Goal: Task Accomplishment & Management: Manage account settings

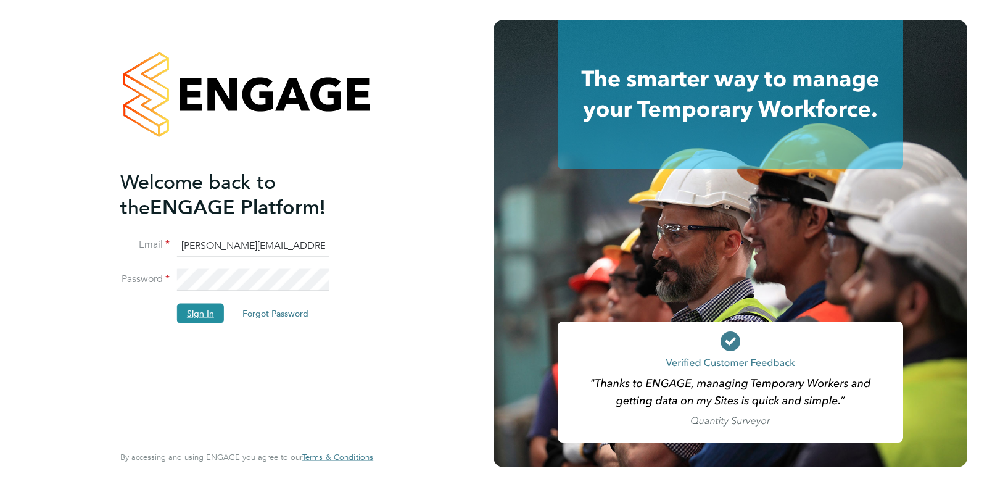
click at [205, 316] on button "Sign In" at bounding box center [200, 313] width 47 height 20
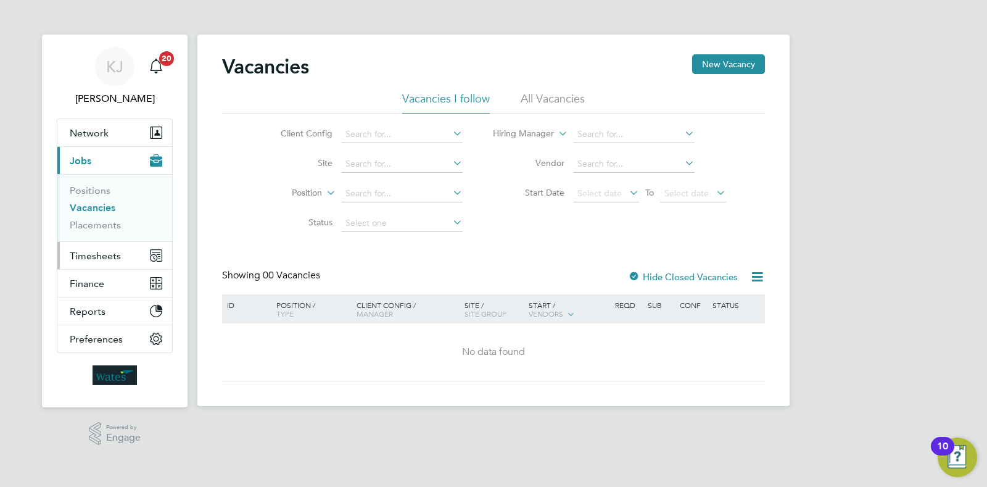
click at [104, 260] on span "Timesheets" at bounding box center [95, 256] width 51 height 12
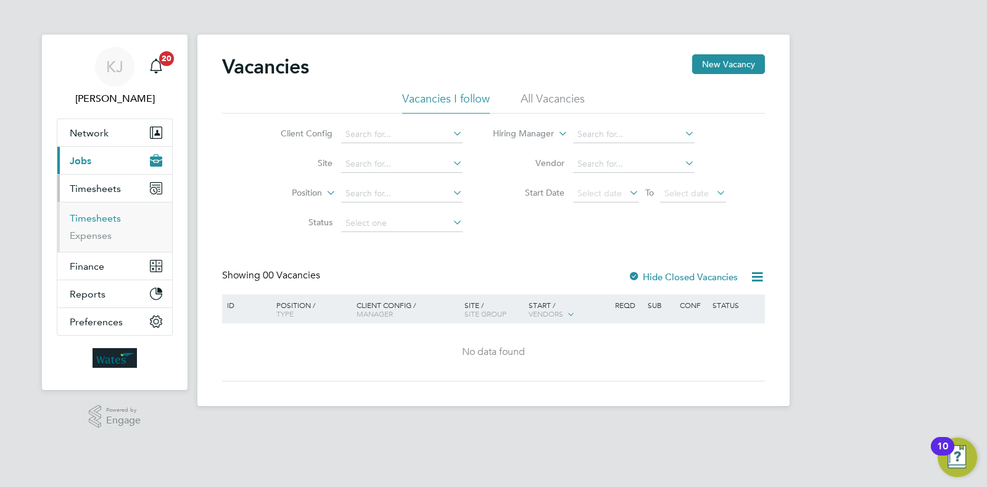
click at [108, 220] on link "Timesheets" at bounding box center [95, 218] width 51 height 12
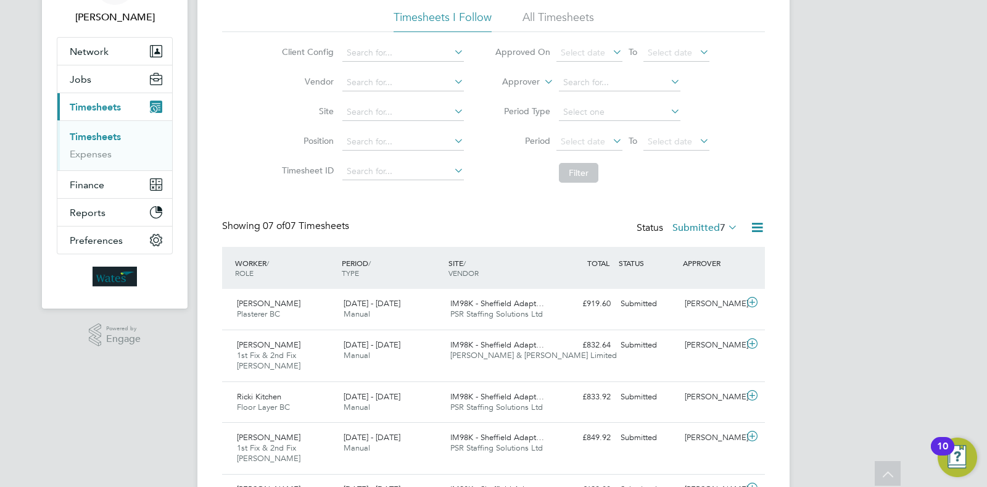
scroll to position [231, 0]
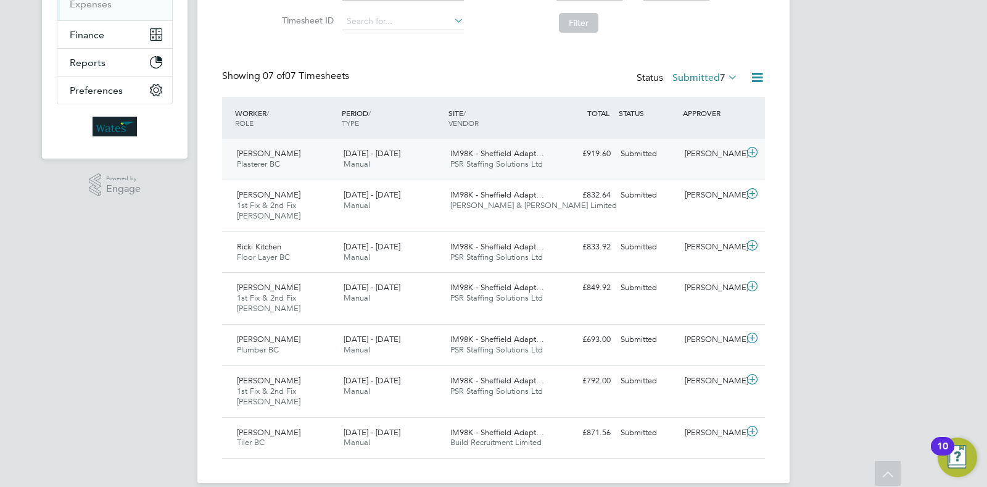
click at [589, 171] on div "James Taranowski Plasterer BC 23 - 29 Aug 2025 23 - 29 Aug 2025 Manual IM98K - …" at bounding box center [493, 159] width 543 height 41
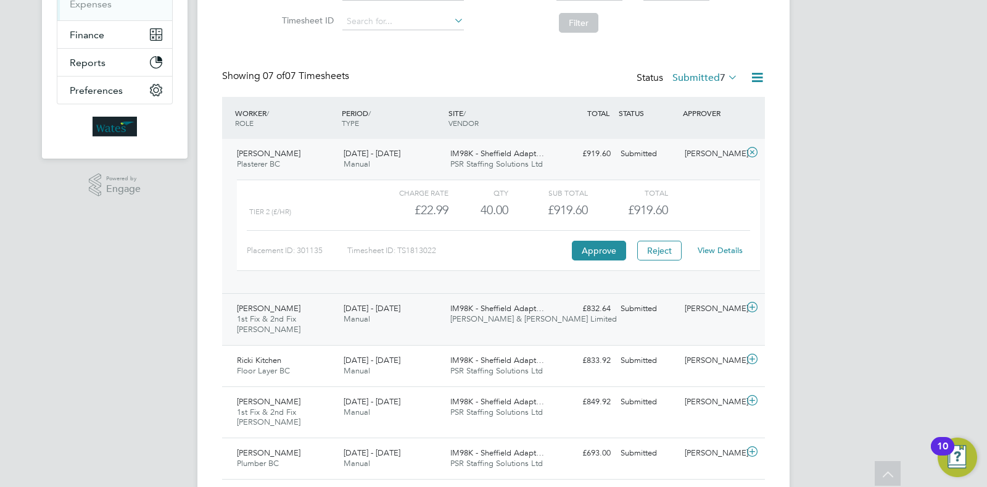
click at [603, 330] on div "Carl Mason 1st Fix & 2nd Fix Carpenter BC 23 - 29 Aug 2025 23 - 29 Aug 2025 Man…" at bounding box center [493, 319] width 543 height 52
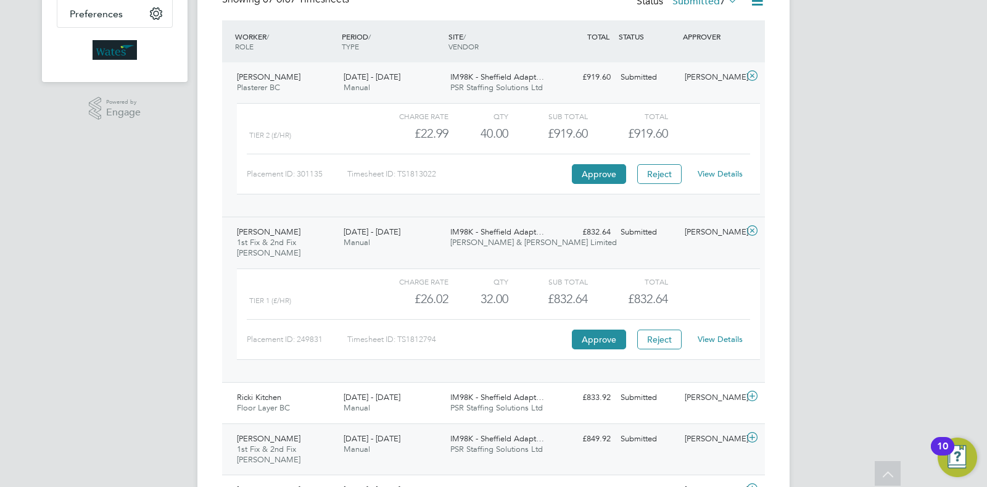
click at [496, 429] on div "IM98K - Sheffield Adapt… PSR Staffing Solutions Ltd" at bounding box center [498, 444] width 107 height 31
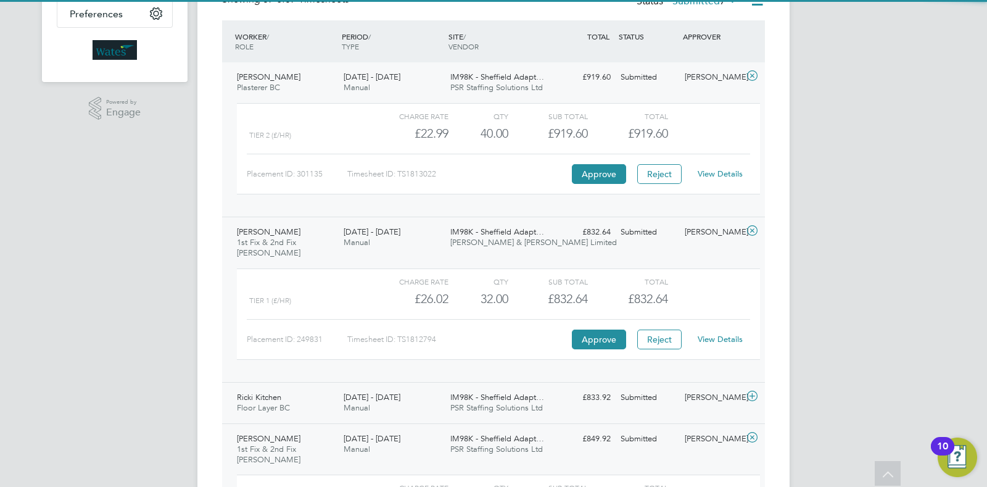
click at [529, 392] on span "IM98K - Sheffield Adapt…" at bounding box center [497, 397] width 94 height 10
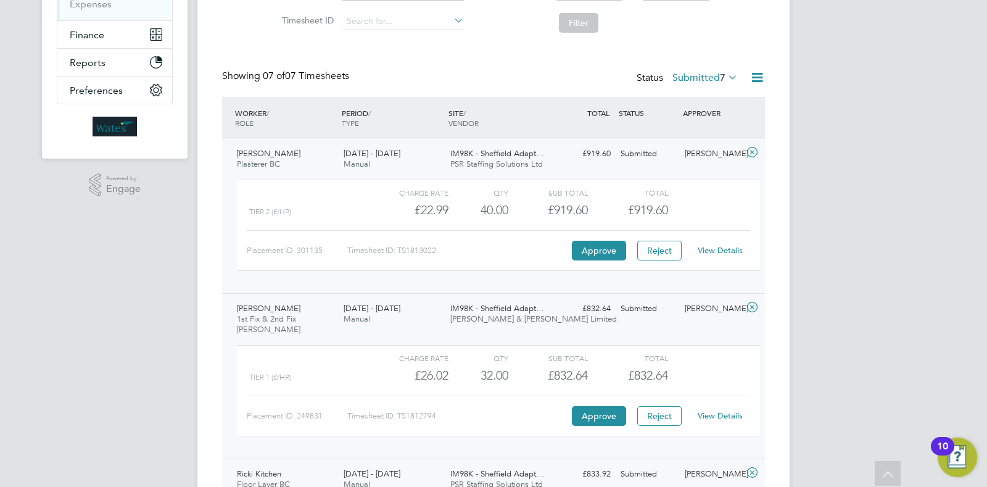
click at [723, 253] on link "View Details" at bounding box center [720, 250] width 45 height 10
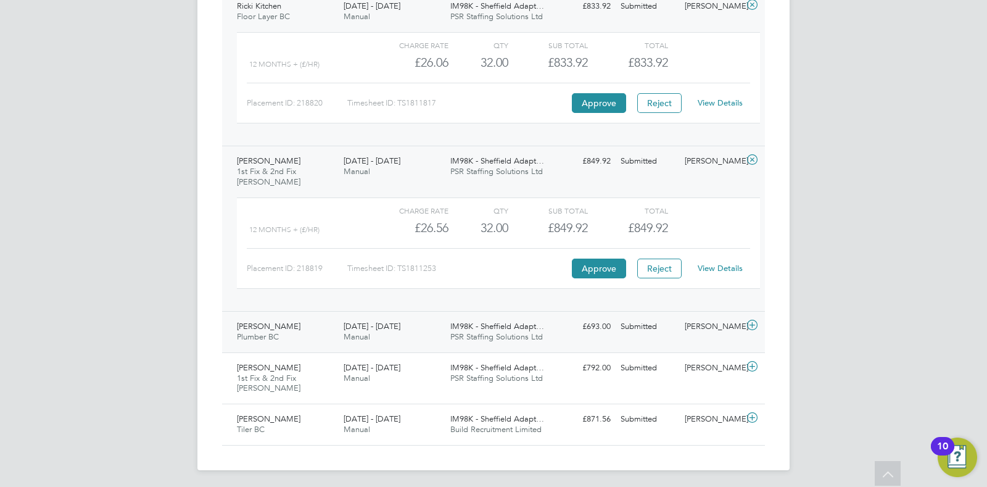
click at [444, 333] on div "23 - 29 Aug 2025 Manual" at bounding box center [392, 331] width 107 height 31
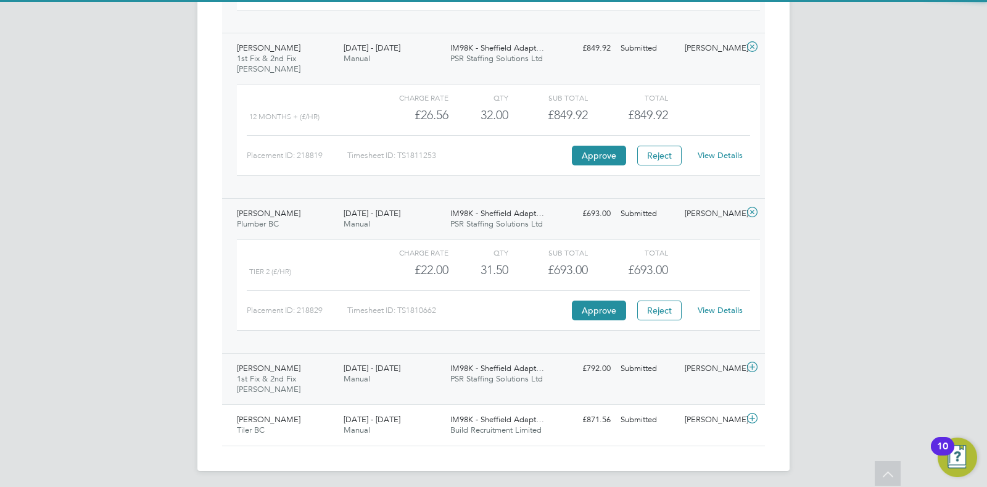
click at [479, 379] on span "PSR Staffing Solutions Ltd" at bounding box center [496, 378] width 93 height 10
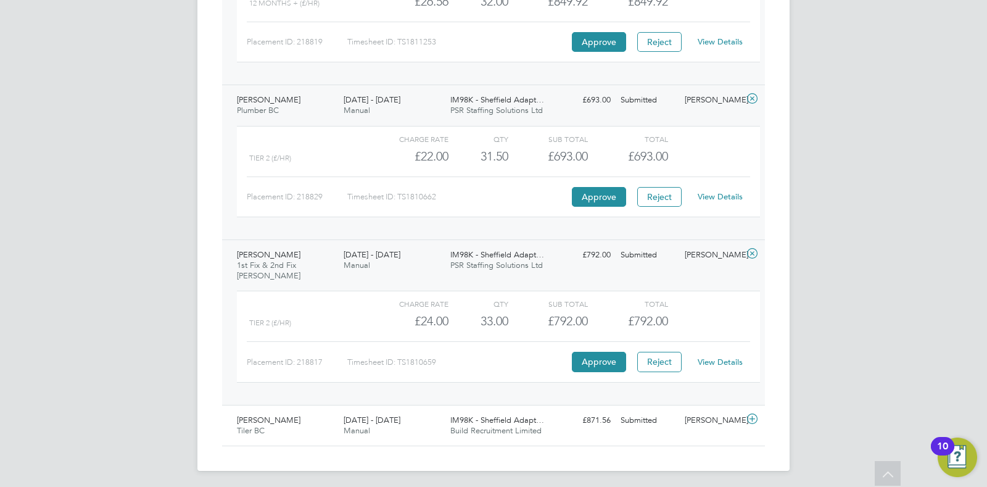
click at [484, 421] on div "IM98K - Sheffield Adapt… Build Recruitment Limited" at bounding box center [498, 425] width 107 height 31
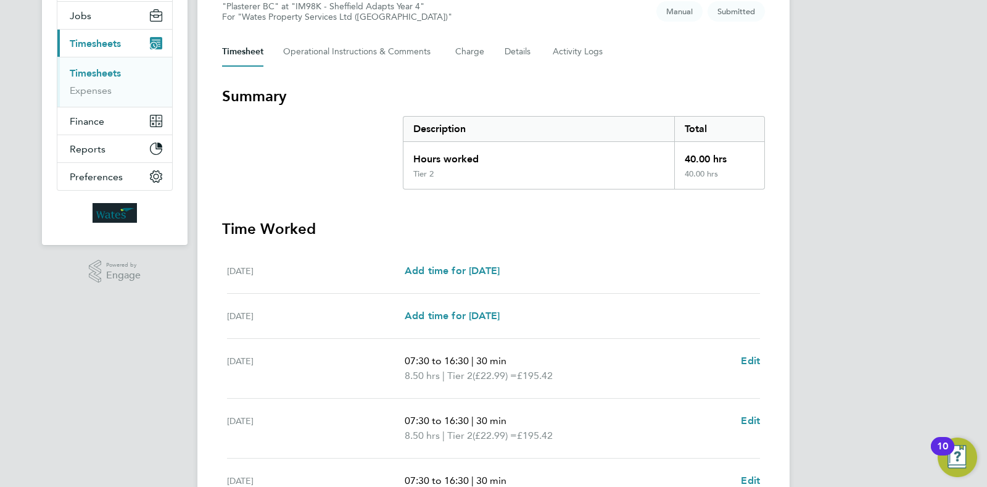
scroll to position [231, 0]
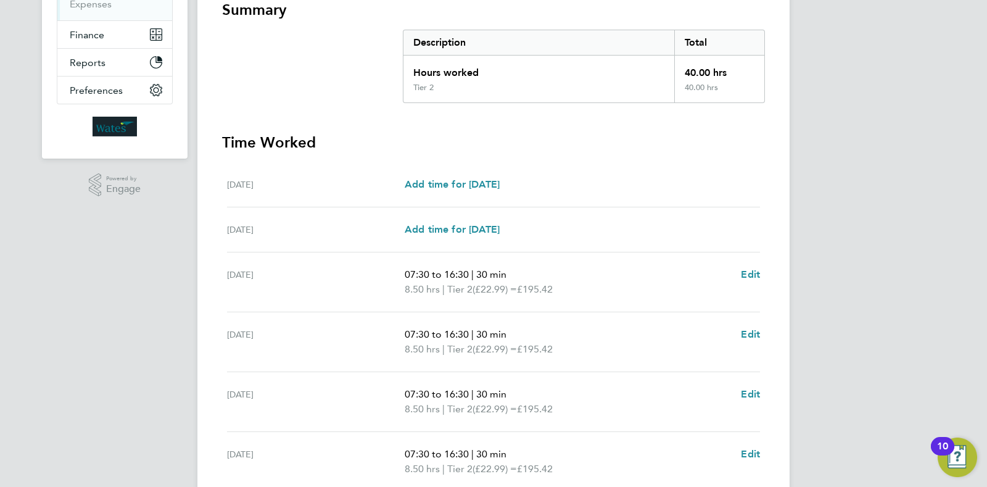
click at [733, 146] on h3 "Time Worked" at bounding box center [493, 143] width 543 height 20
